Goal: Answer question/provide support: Share knowledge or assist other users

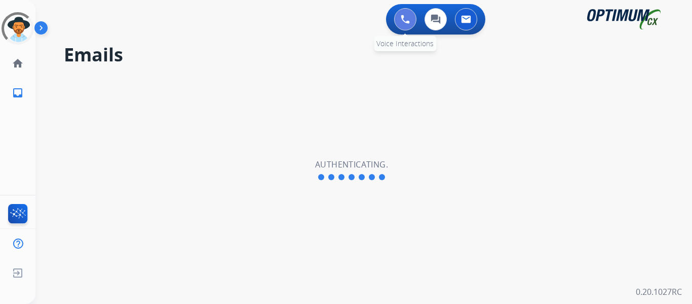
click at [406, 18] on img at bounding box center [405, 19] width 9 height 9
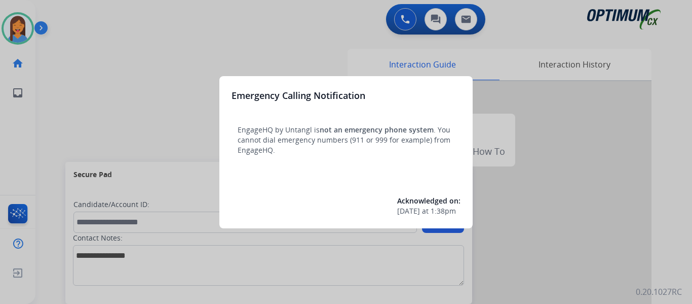
click at [57, 111] on div at bounding box center [346, 152] width 692 height 304
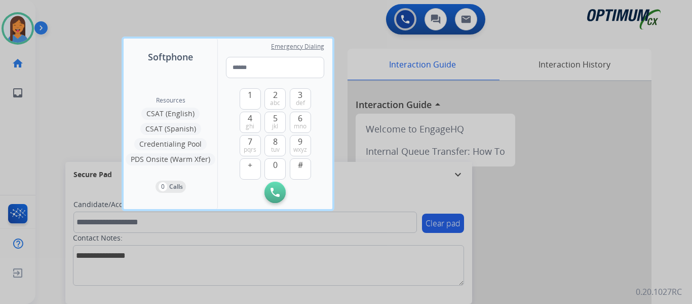
click at [46, 128] on div at bounding box center [346, 152] width 692 height 304
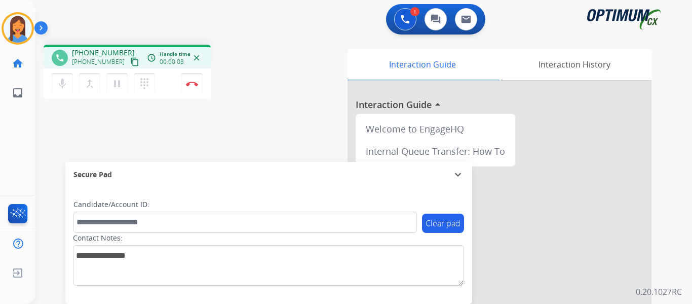
click at [130, 66] on mat-icon "content_copy" at bounding box center [134, 61] width 9 height 9
click at [193, 85] on img at bounding box center [192, 83] width 12 height 5
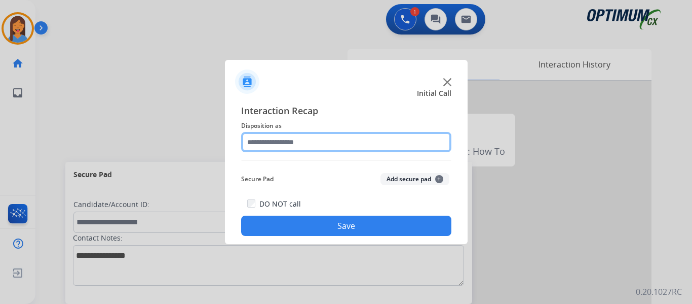
click at [278, 144] on input "text" at bounding box center [346, 142] width 210 height 20
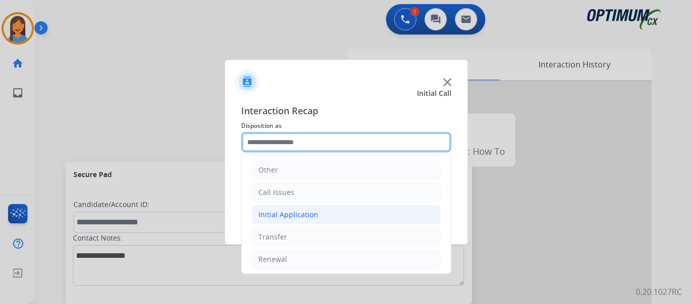
scroll to position [69, 0]
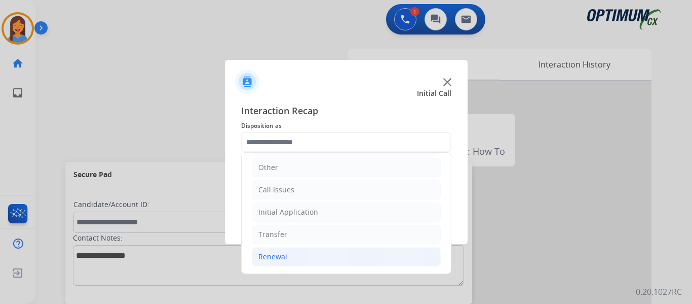
click at [276, 256] on div "Renewal" at bounding box center [272, 256] width 29 height 10
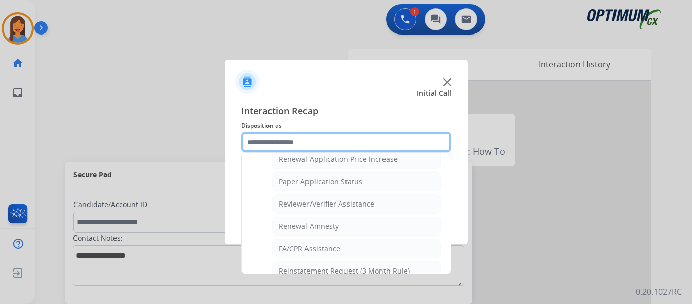
scroll to position [373, 0]
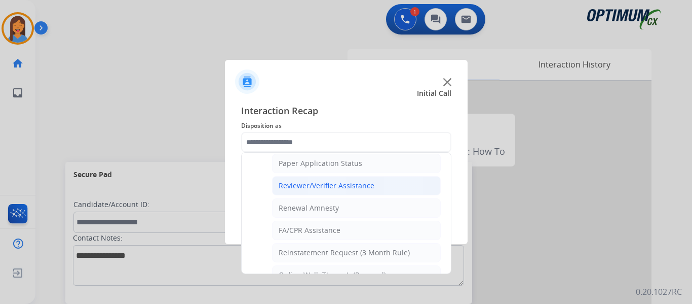
click at [344, 188] on div "Reviewer/Verifier Assistance" at bounding box center [327, 185] width 96 height 10
type input "**********"
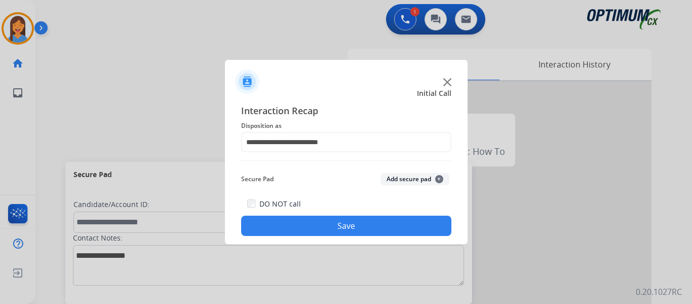
click at [359, 223] on button "Save" at bounding box center [346, 225] width 210 height 20
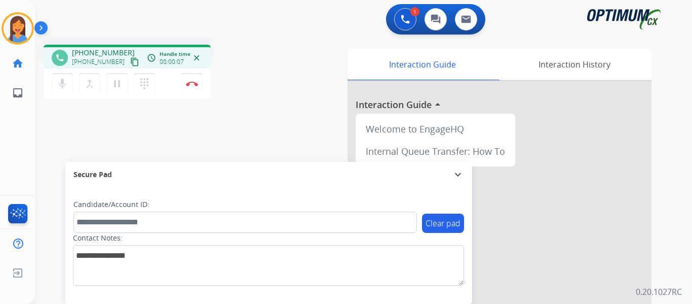
click at [130, 63] on mat-icon "content_copy" at bounding box center [134, 61] width 9 height 9
click at [191, 87] on button "Disconnect" at bounding box center [191, 83] width 21 height 21
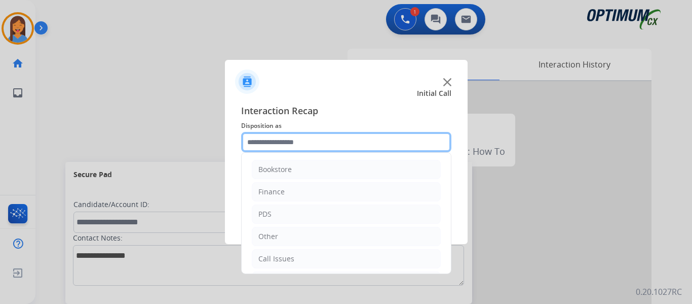
click at [318, 142] on input "text" at bounding box center [346, 142] width 210 height 20
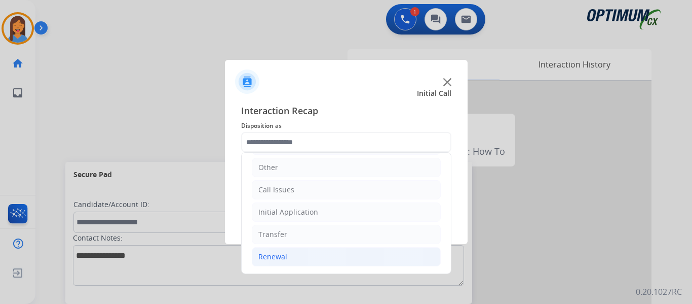
click at [279, 259] on div "Renewal" at bounding box center [272, 256] width 29 height 10
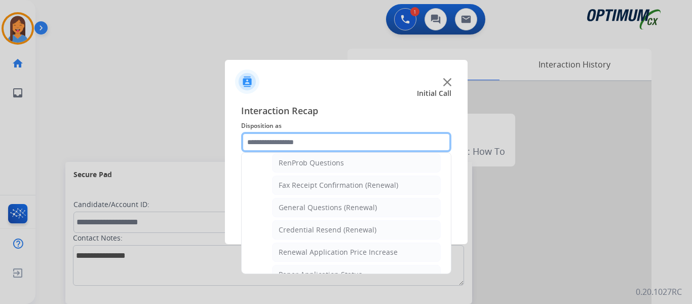
scroll to position [272, 0]
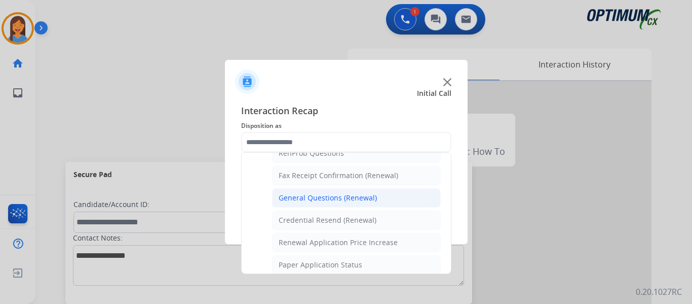
click at [313, 200] on div "General Questions (Renewal)" at bounding box center [328, 198] width 98 height 10
type input "**********"
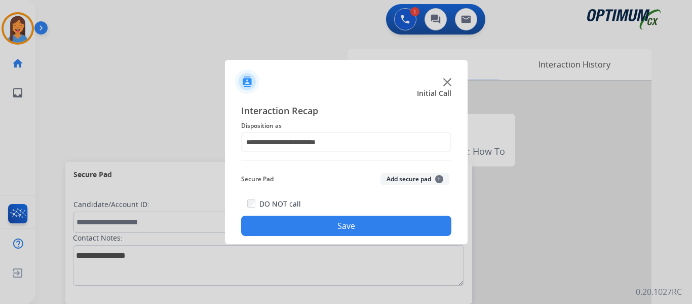
click at [328, 224] on button "Save" at bounding box center [346, 225] width 210 height 20
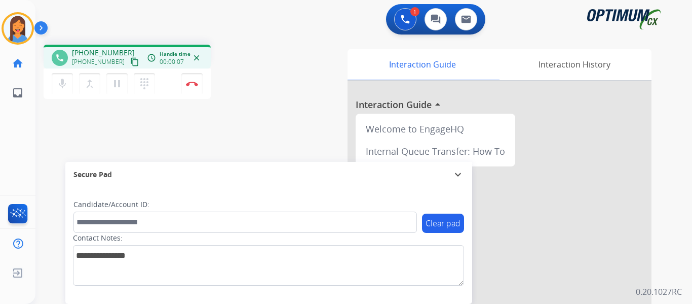
click at [130, 60] on mat-icon "content_copy" at bounding box center [134, 61] width 9 height 9
click at [193, 88] on button "Disconnect" at bounding box center [191, 83] width 21 height 21
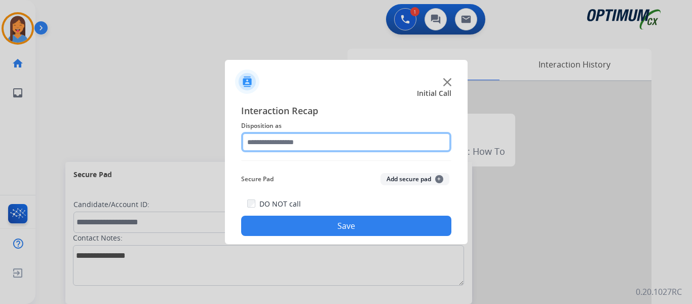
click at [276, 141] on input "text" at bounding box center [346, 142] width 210 height 20
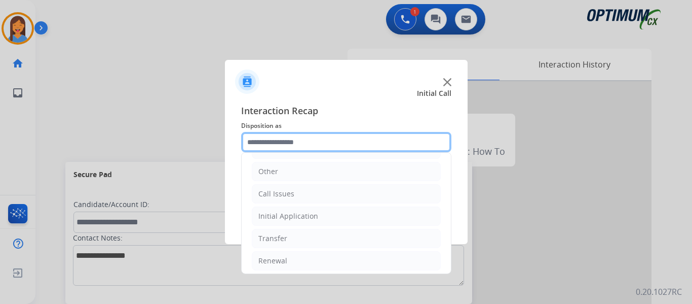
scroll to position [69, 0]
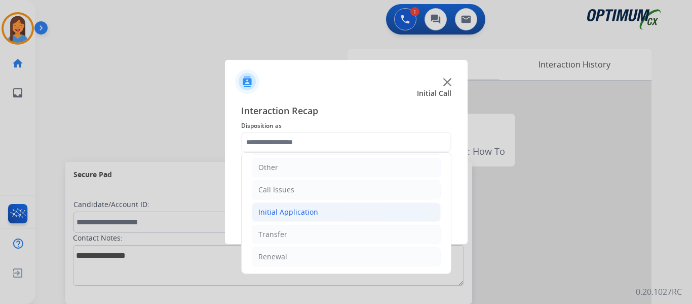
click at [290, 211] on div "Initial Application" at bounding box center [288, 212] width 60 height 10
click at [295, 260] on div "Appeals" at bounding box center [292, 256] width 27 height 10
type input "*******"
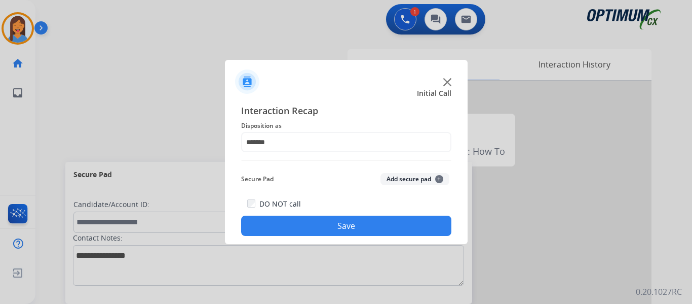
click at [359, 223] on button "Save" at bounding box center [346, 225] width 210 height 20
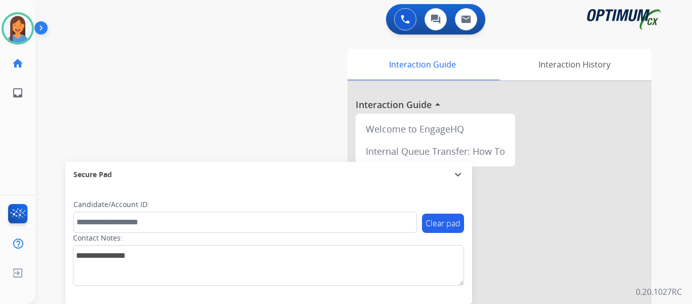
drag, startPoint x: 6, startPoint y: 23, endPoint x: 35, endPoint y: 30, distance: 30.2
click at [6, 24] on img at bounding box center [18, 28] width 28 height 28
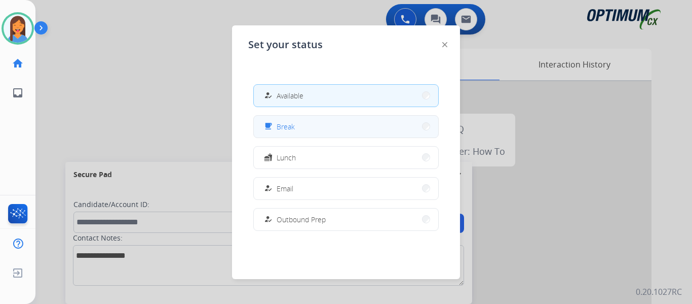
click at [297, 131] on button "free_breakfast Break" at bounding box center [346, 127] width 184 height 22
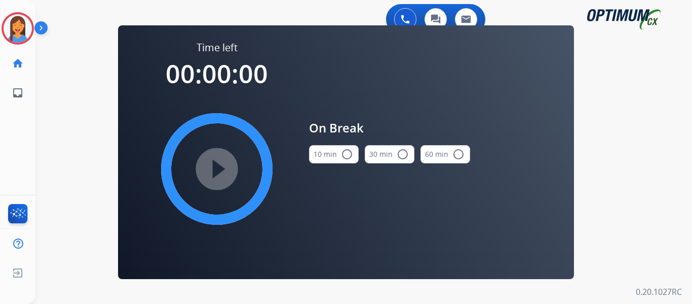
click at [332, 157] on button "10 min radio_button_unchecked" at bounding box center [334, 154] width 50 height 18
click at [212, 175] on mat-icon "play_circle_filled" at bounding box center [217, 169] width 12 height 12
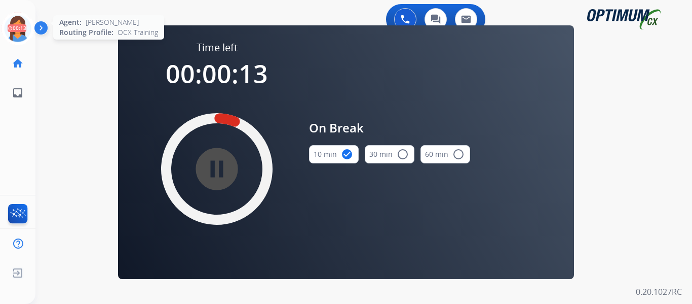
click at [18, 36] on icon at bounding box center [18, 28] width 33 height 33
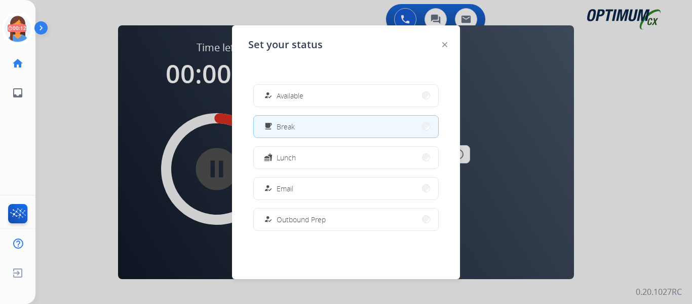
click at [325, 97] on button "how_to_reg Available" at bounding box center [346, 96] width 184 height 22
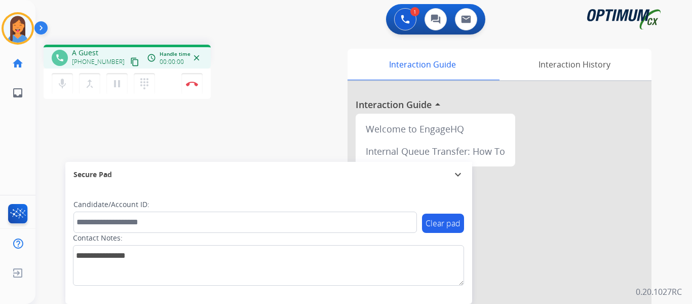
click at [17, 135] on div "[PERSON_NAME] Edit Avatar Agent: [PERSON_NAME] Profile: OCX Training home Home …" at bounding box center [17, 152] width 35 height 304
click at [130, 62] on mat-icon "content_copy" at bounding box center [134, 61] width 9 height 9
click at [193, 85] on img at bounding box center [192, 83] width 12 height 5
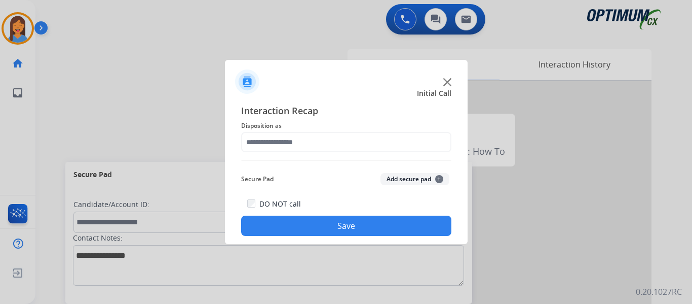
click at [306, 153] on div "Interaction Recap Disposition as Secure Pad Add secure pad + DO NOT call Save" at bounding box center [346, 169] width 210 height 132
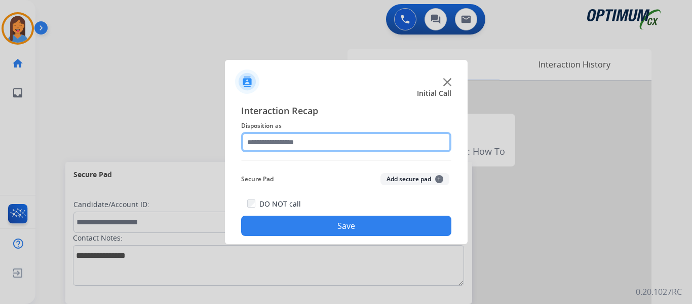
click at [310, 138] on input "text" at bounding box center [346, 142] width 210 height 20
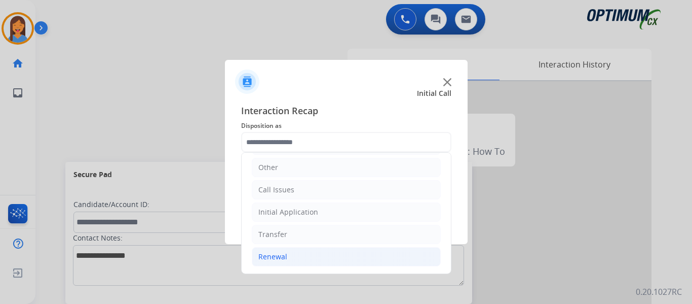
click at [286, 255] on div "Renewal" at bounding box center [272, 256] width 29 height 10
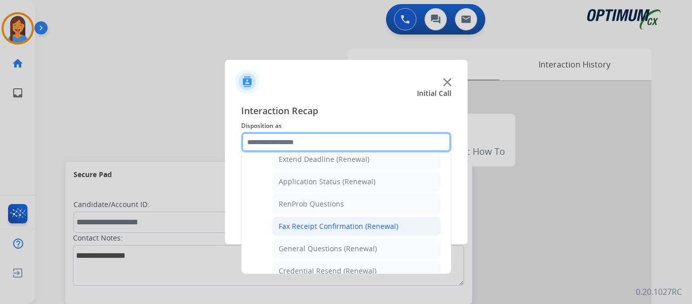
scroll to position [272, 0]
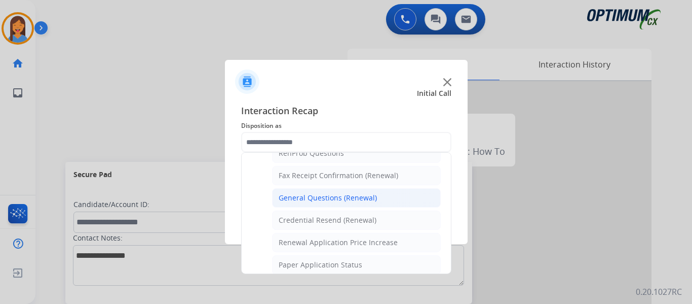
click at [325, 200] on div "General Questions (Renewal)" at bounding box center [328, 198] width 98 height 10
type input "**********"
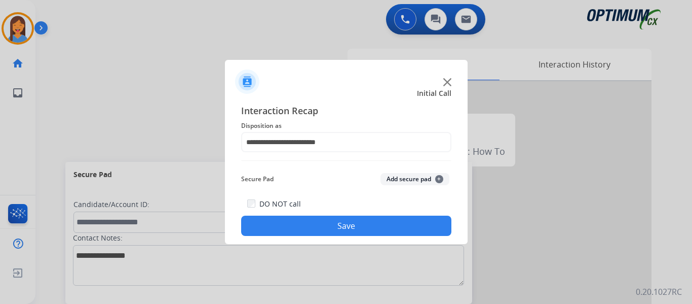
click at [330, 231] on button "Save" at bounding box center [346, 225] width 210 height 20
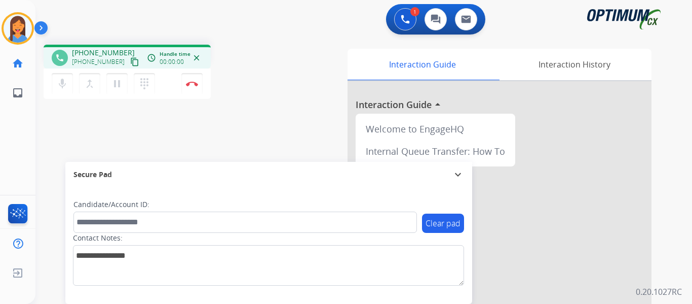
click at [130, 64] on mat-icon "content_copy" at bounding box center [134, 61] width 9 height 9
click at [187, 82] on img at bounding box center [192, 83] width 12 height 5
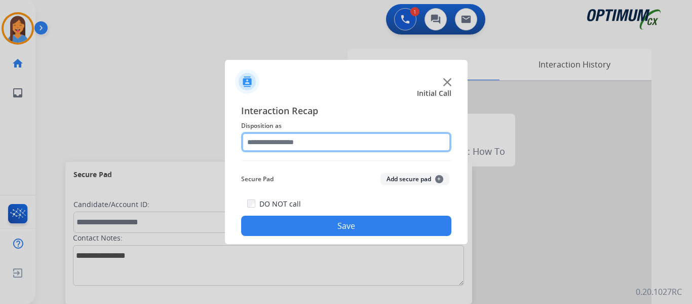
click at [282, 145] on input "text" at bounding box center [346, 142] width 210 height 20
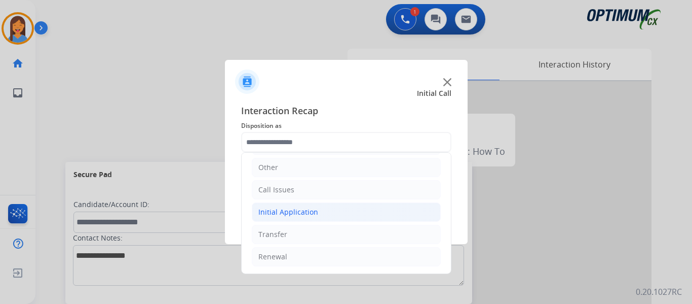
click at [304, 212] on div "Initial Application" at bounding box center [288, 212] width 60 height 10
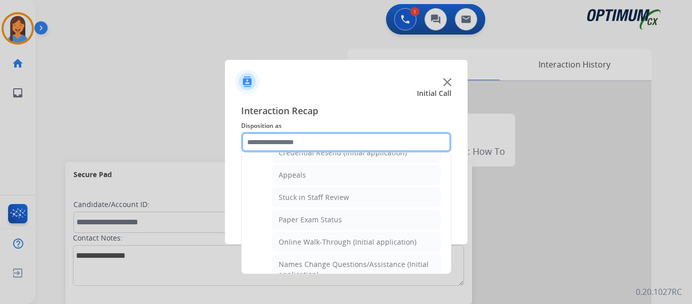
scroll to position [120, 0]
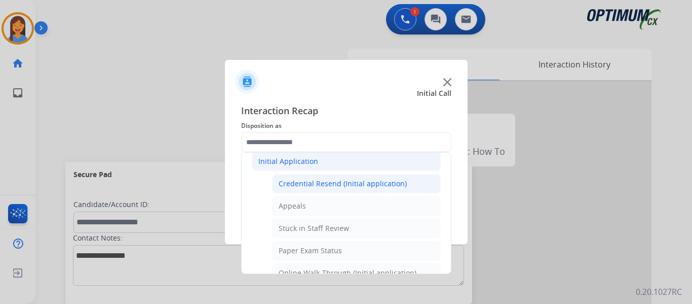
click at [345, 182] on div "Credential Resend (Initial application)" at bounding box center [343, 183] width 128 height 10
type input "**********"
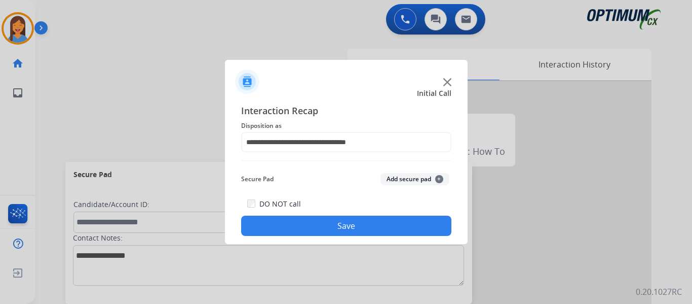
click at [387, 231] on button "Save" at bounding box center [346, 225] width 210 height 20
